Goal: Information Seeking & Learning: Understand process/instructions

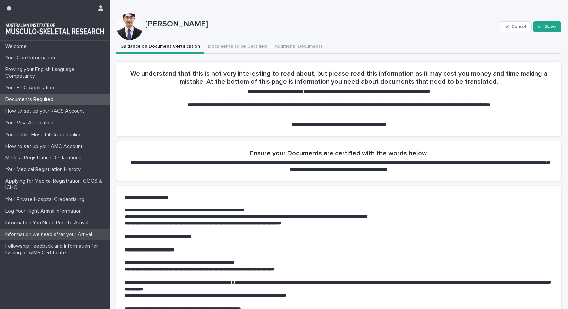
click at [73, 233] on p "Information we need after your Arrival" at bounding box center [50, 234] width 95 height 6
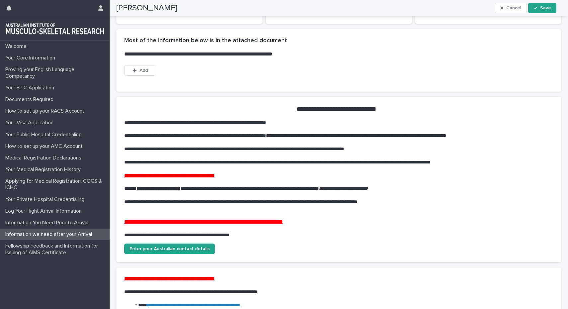
scroll to position [16, 0]
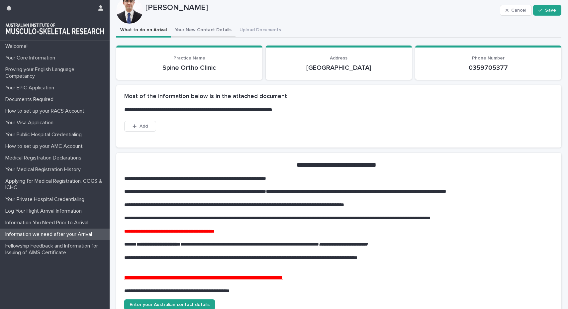
click at [209, 29] on button "Your New Contact Details" at bounding box center [203, 31] width 65 height 14
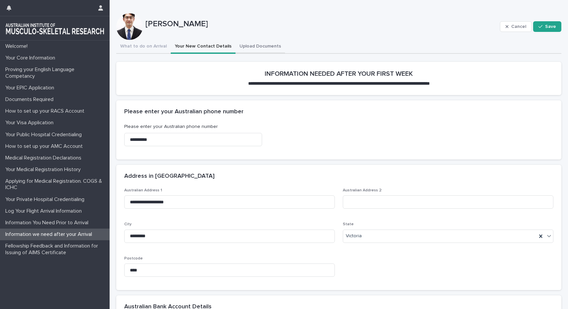
click at [246, 48] on button "Upload Documents" at bounding box center [259, 47] width 49 height 14
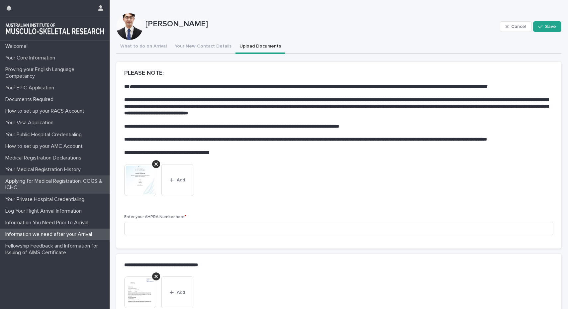
click at [88, 181] on p "Applying for Medical Registration. COGS & ICHC" at bounding box center [56, 184] width 107 height 13
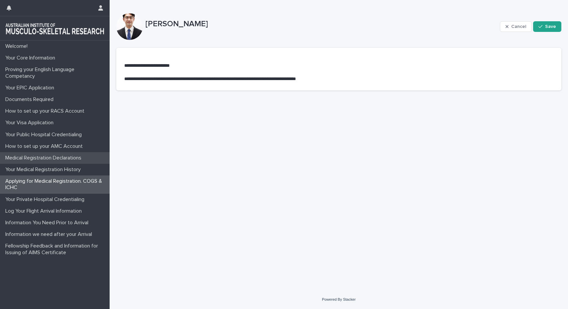
click at [73, 156] on p "Medical Registration Declarations" at bounding box center [45, 158] width 84 height 6
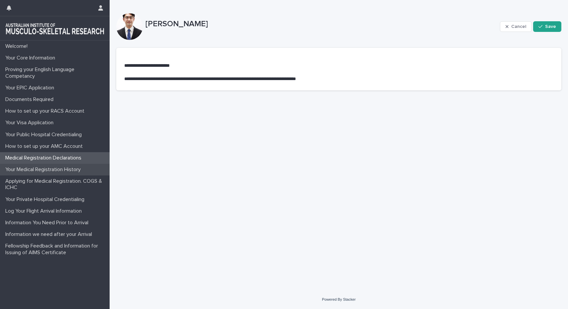
click at [73, 168] on p "Your Medical Registration History" at bounding box center [44, 169] width 83 height 6
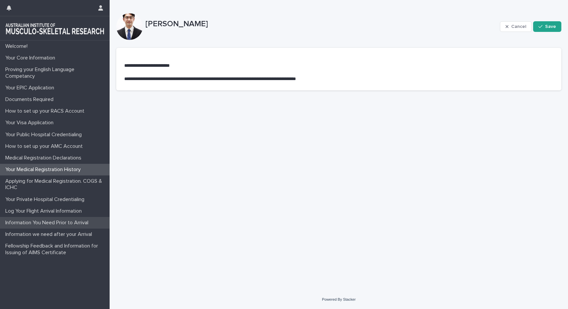
click at [68, 224] on p "Information You Need Prior to Arrival" at bounding box center [48, 223] width 91 height 6
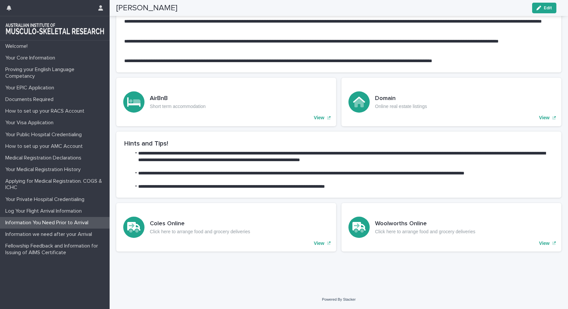
scroll to position [224, 0]
click at [95, 208] on div "Log Your Flight Arrival Information" at bounding box center [55, 211] width 110 height 12
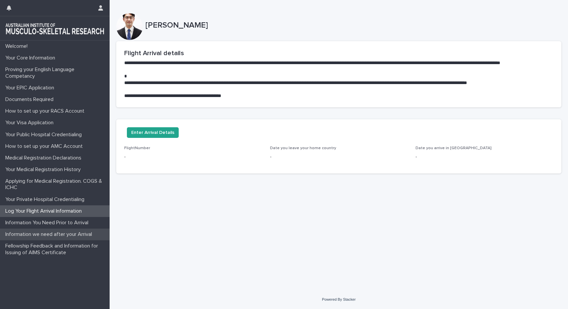
click at [90, 238] on div "Information we need after your Arrival" at bounding box center [55, 235] width 110 height 12
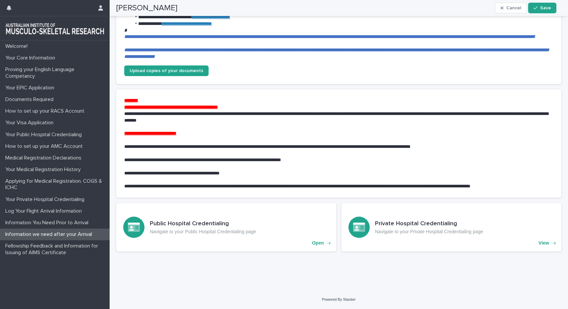
scroll to position [479, 0]
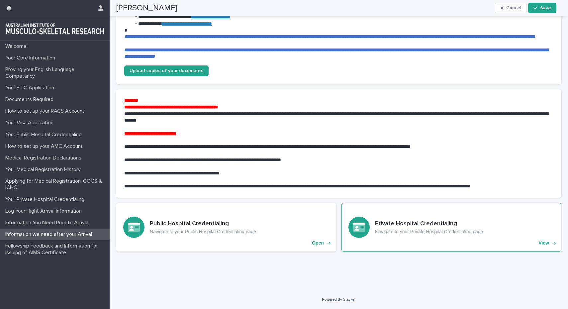
click at [396, 229] on p "Navigate to your Private Hospital Credentialing page" at bounding box center [429, 232] width 108 height 6
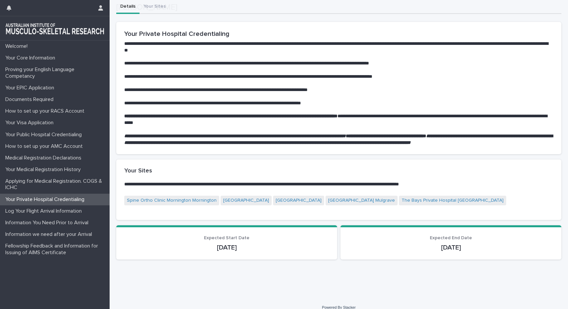
scroll to position [60, 0]
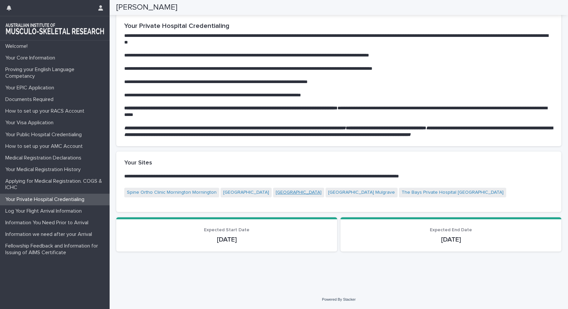
click at [322, 189] on link "[GEOGRAPHIC_DATA]" at bounding box center [299, 192] width 46 height 7
